Goal: Transaction & Acquisition: Subscribe to service/newsletter

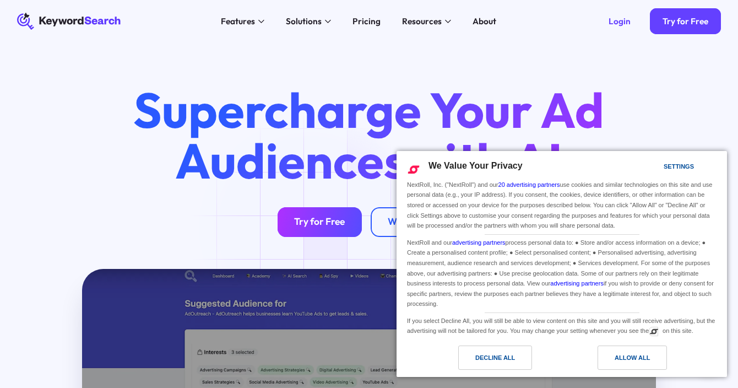
click at [317, 229] on link "Try for Free" at bounding box center [320, 222] width 85 height 30
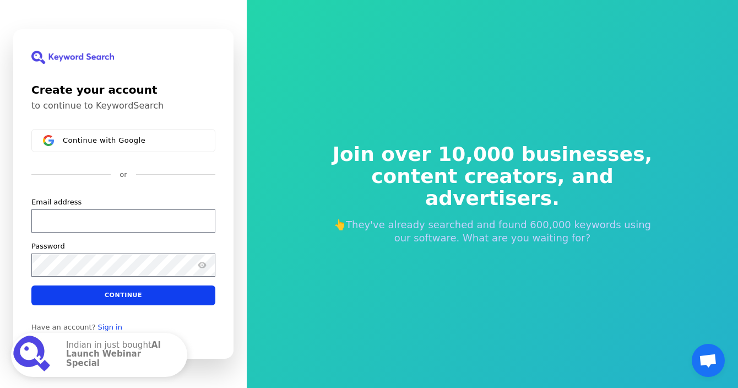
scroll to position [13, 0]
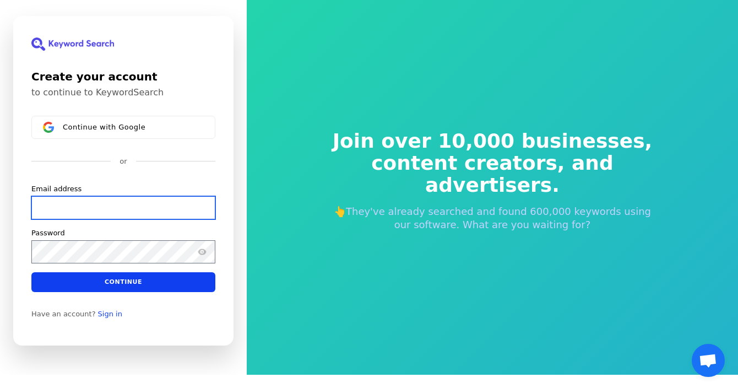
click at [104, 216] on input "Email address" at bounding box center [123, 207] width 184 height 23
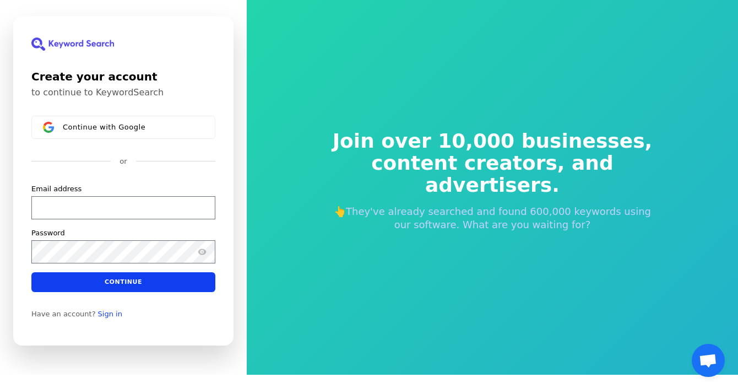
click at [91, 195] on div "Email address" at bounding box center [123, 201] width 184 height 35
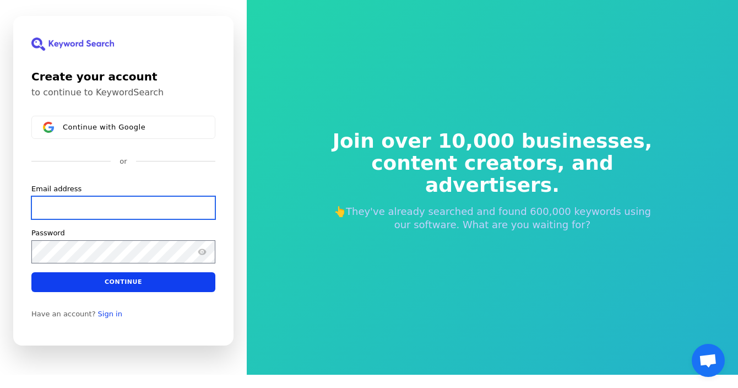
click at [119, 203] on input "Email address" at bounding box center [123, 207] width 184 height 23
paste input "[EMAIL_ADDRESS][DOMAIN_NAME]"
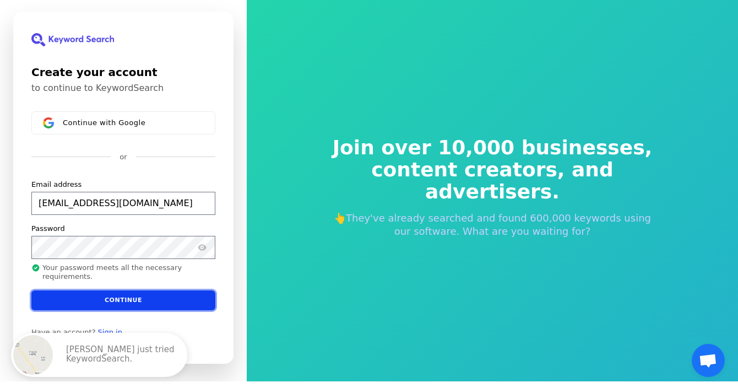
scroll to position [2, 0]
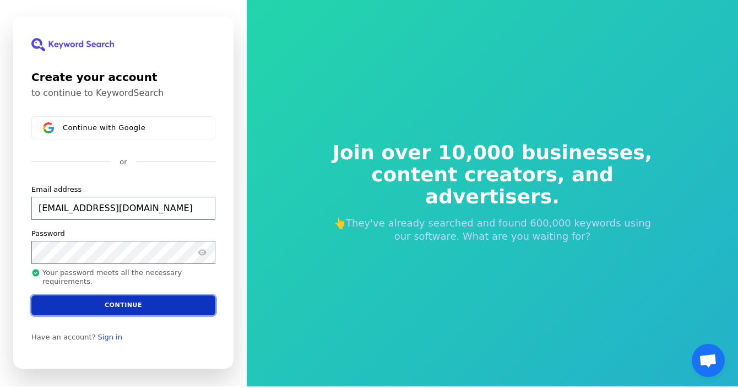
click at [146, 304] on button "Continue" at bounding box center [123, 305] width 184 height 20
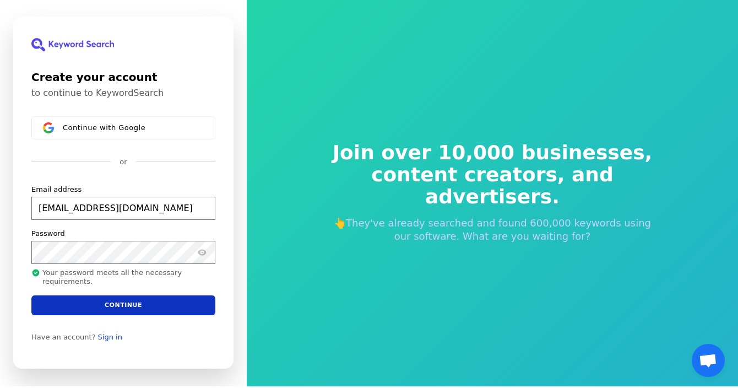
type input "[EMAIL_ADDRESS][DOMAIN_NAME]"
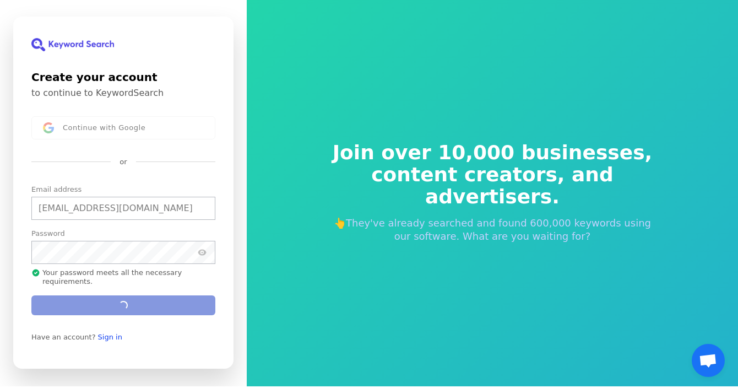
scroll to position [13, 0]
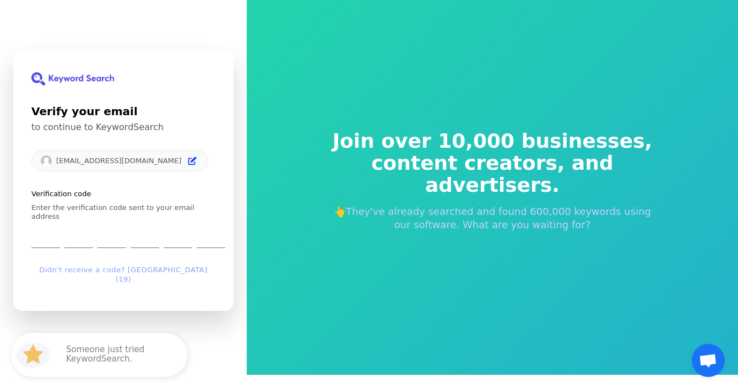
type input "8"
type input "5"
type input "4"
type input "8"
type input "7"
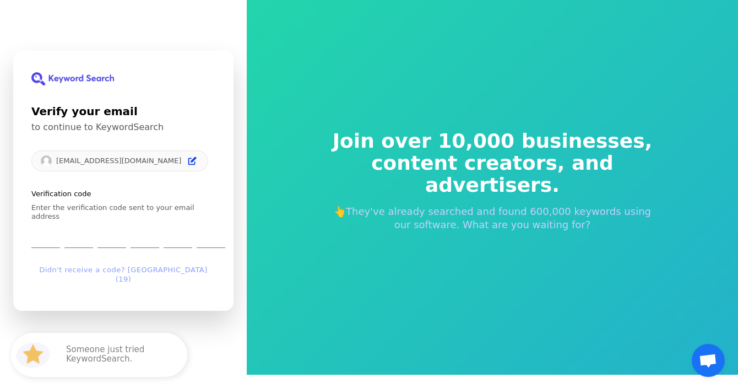
type input "1"
